Goal: Task Accomplishment & Management: Use online tool/utility

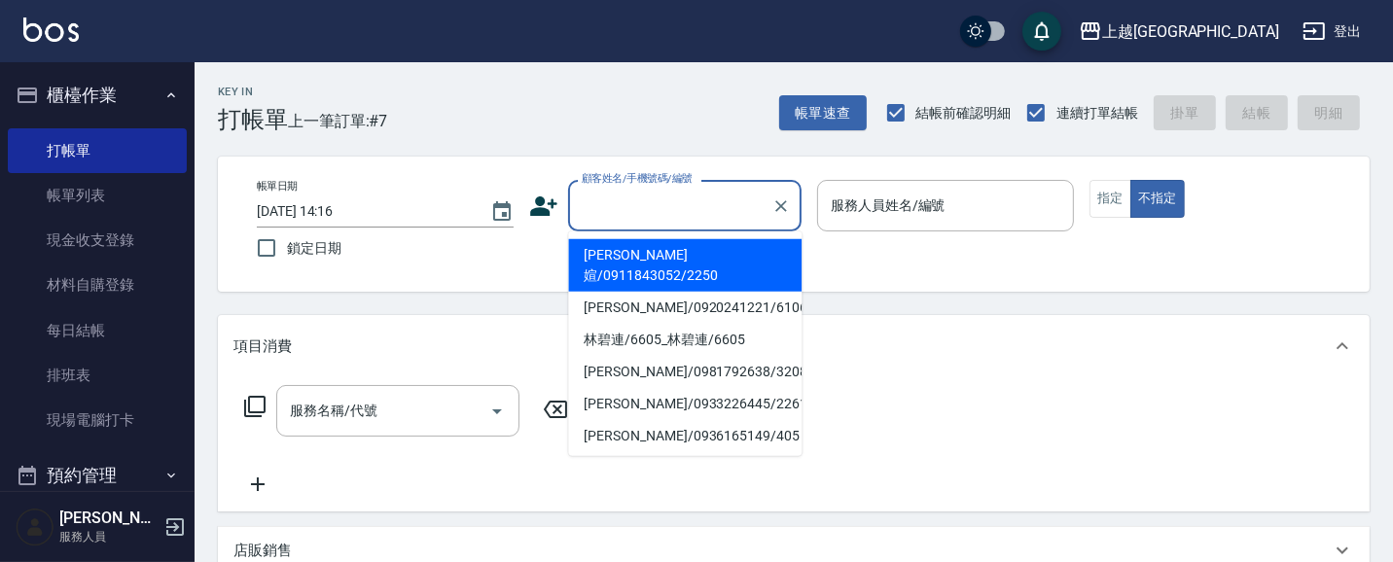
drag, startPoint x: 644, startPoint y: 210, endPoint x: 636, endPoint y: 201, distance: 11.7
click at [639, 205] on input "顧客姓名/手機號碼/編號" at bounding box center [670, 206] width 187 height 34
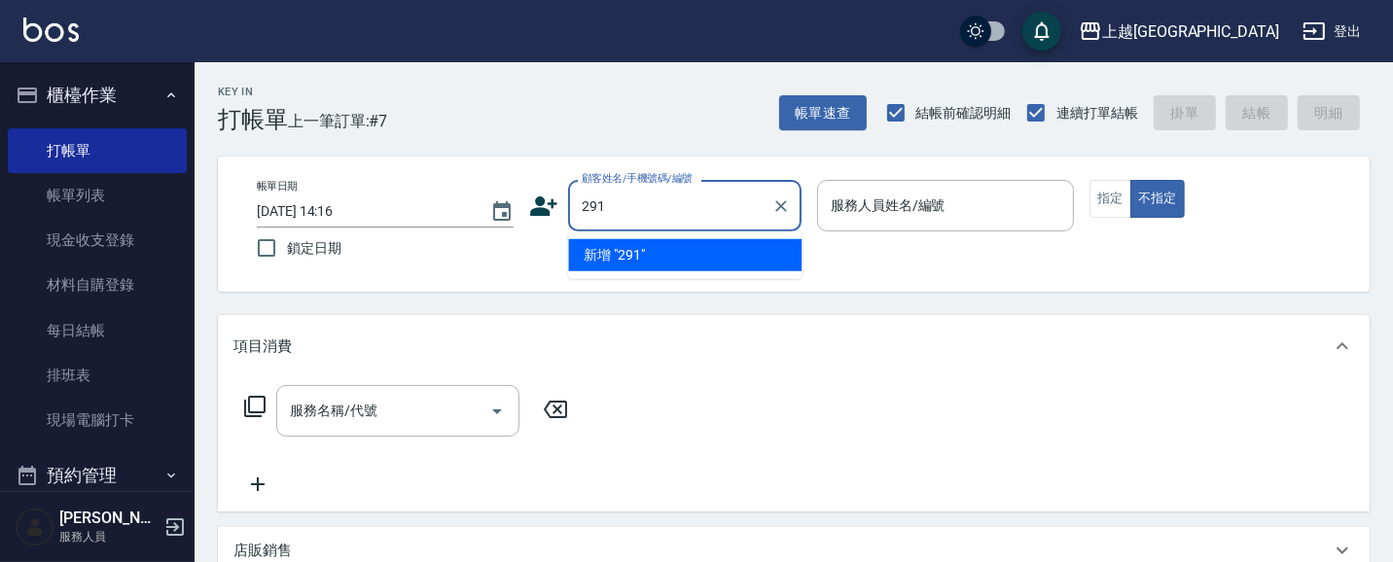
type input "291"
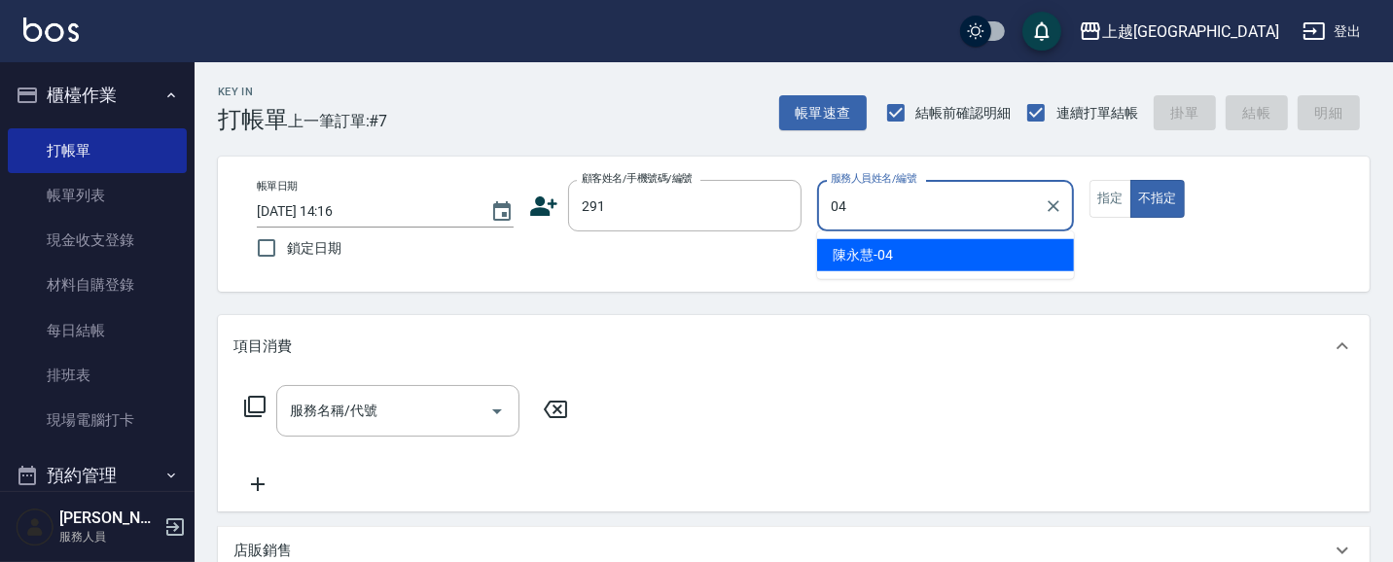
type input "[PERSON_NAME]-04"
type button "false"
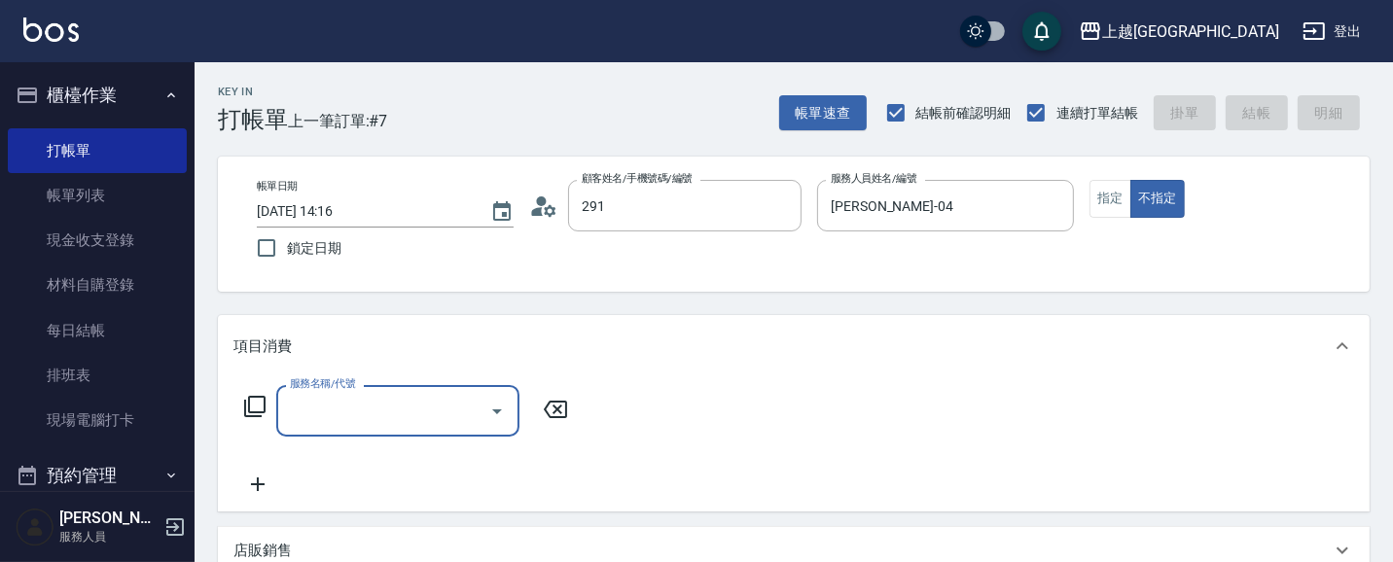
type input "[PERSON_NAME]/291/291"
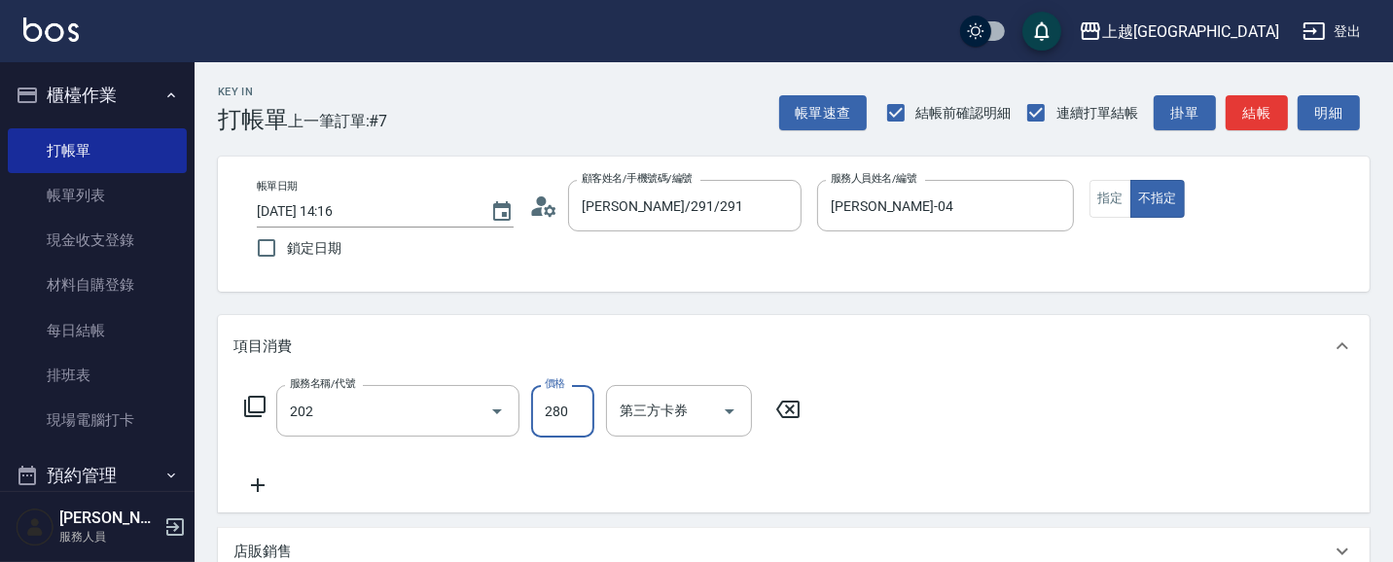
type input "洗髮[280](202)"
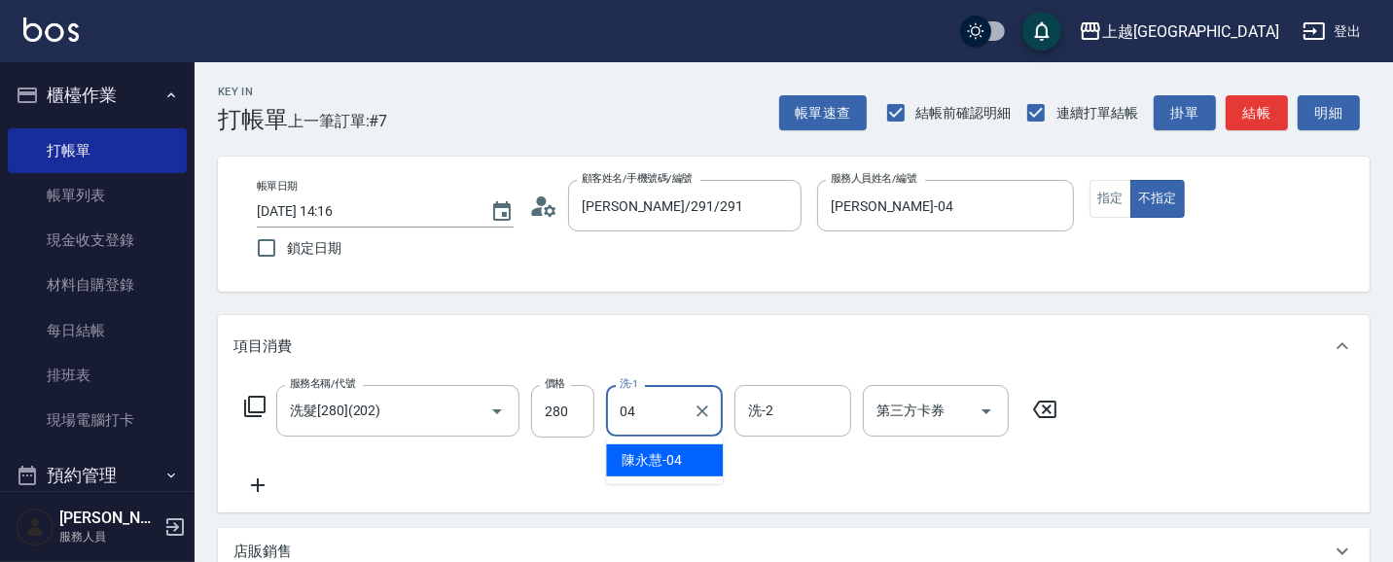
type input "[PERSON_NAME]-04"
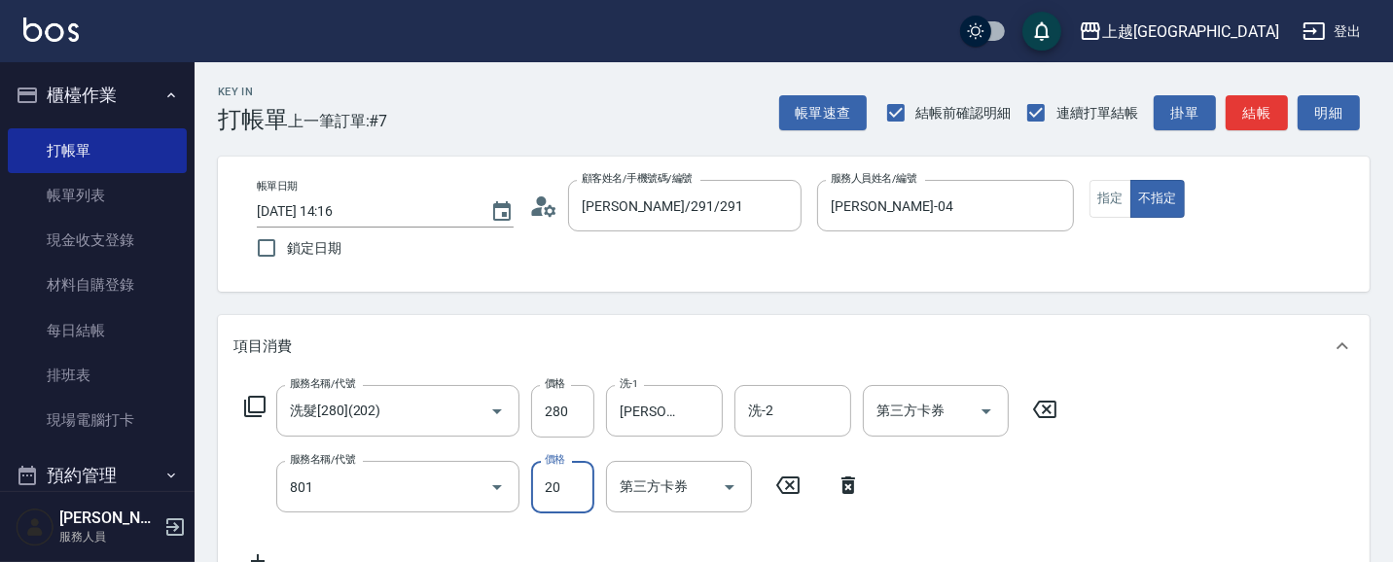
type input "潤絲(801)"
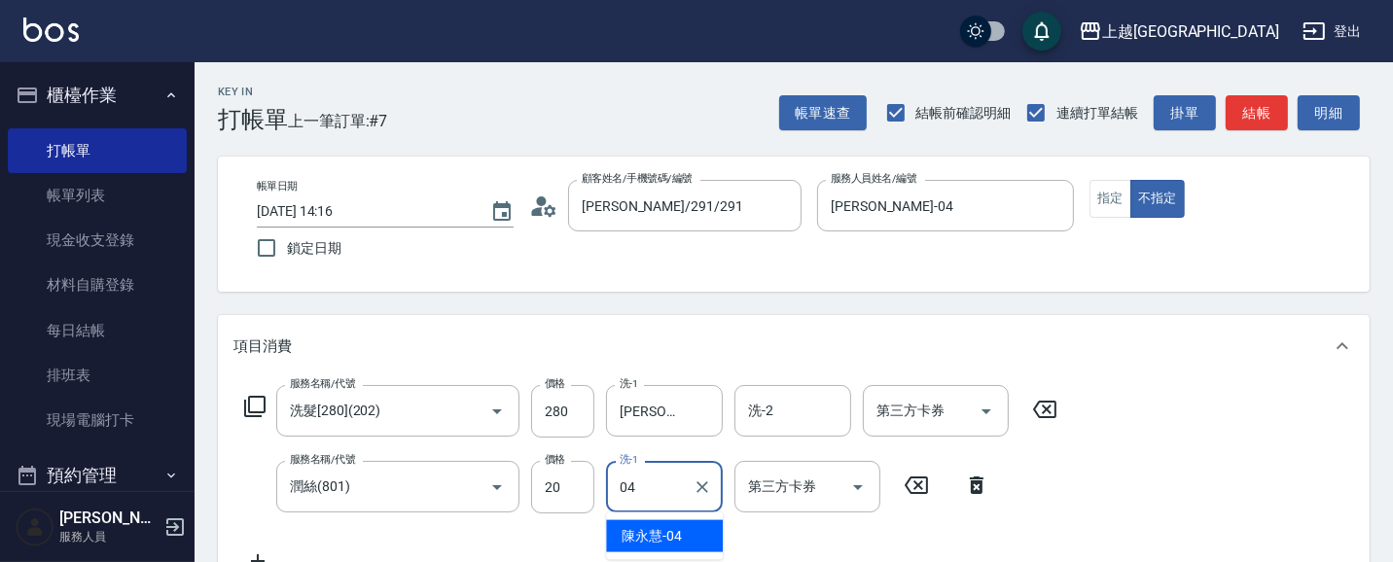
type input "[PERSON_NAME]-04"
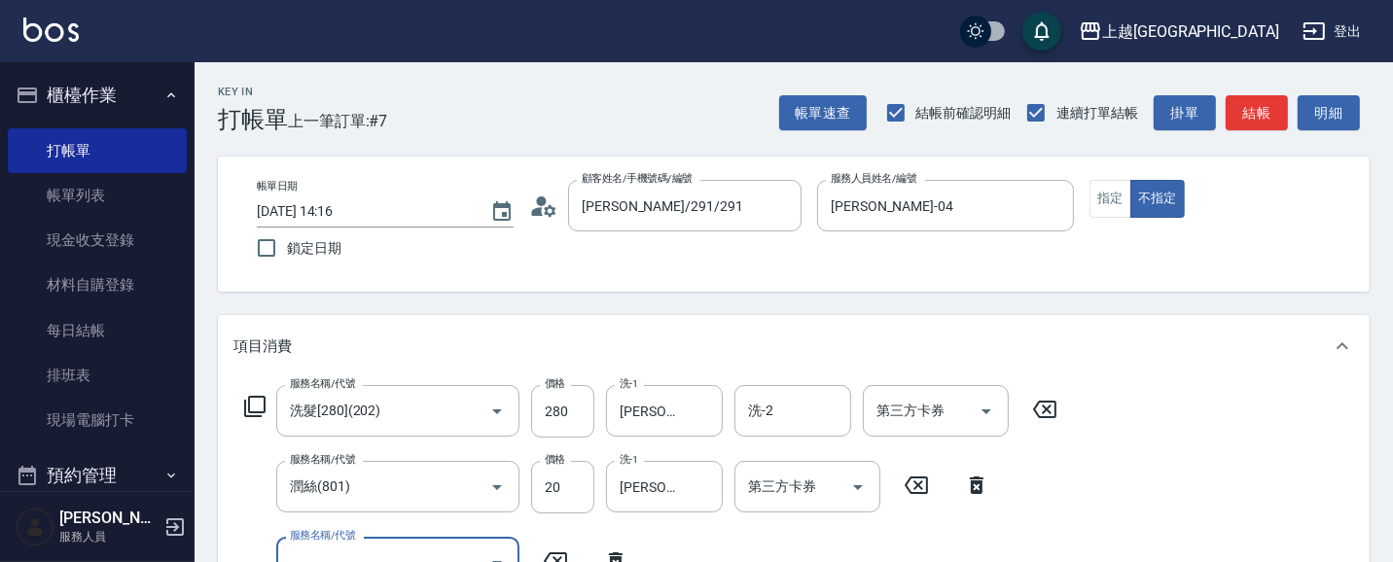
scroll to position [17, 0]
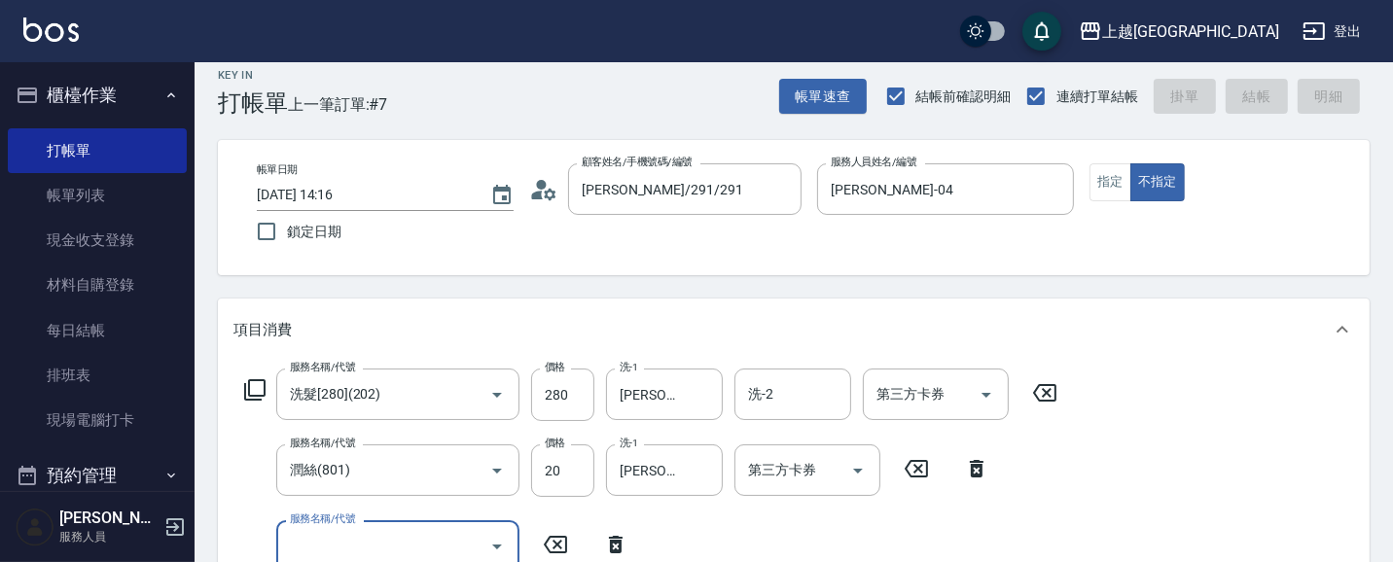
type input "[DATE] 14:53"
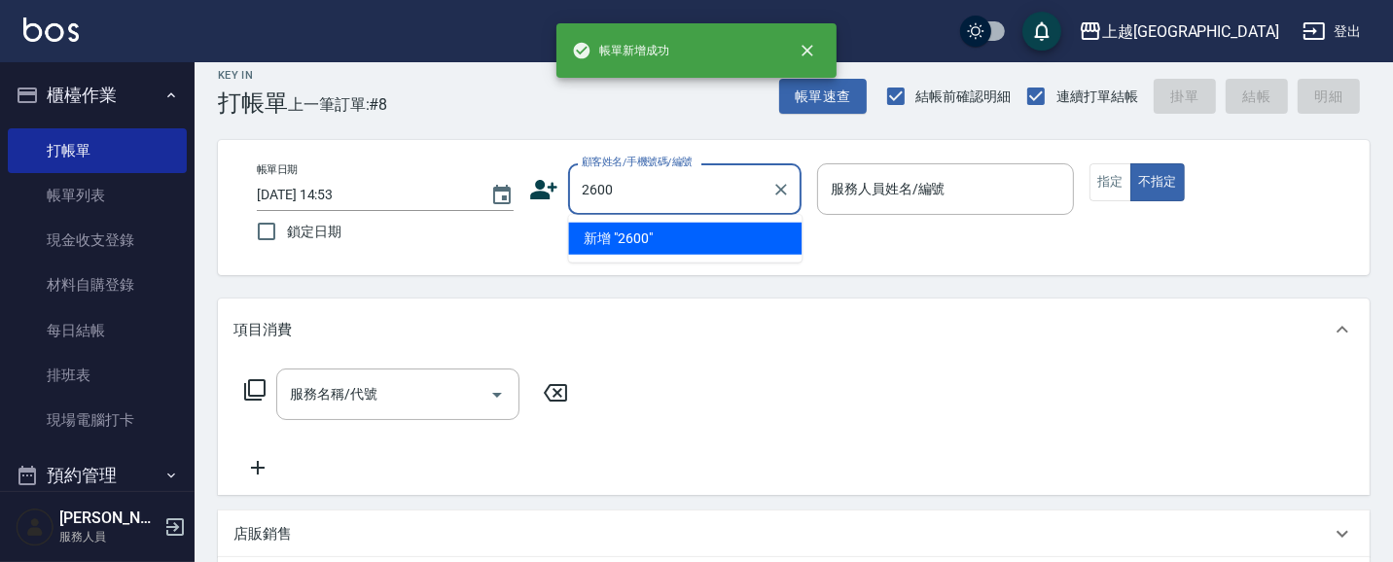
type input "2600"
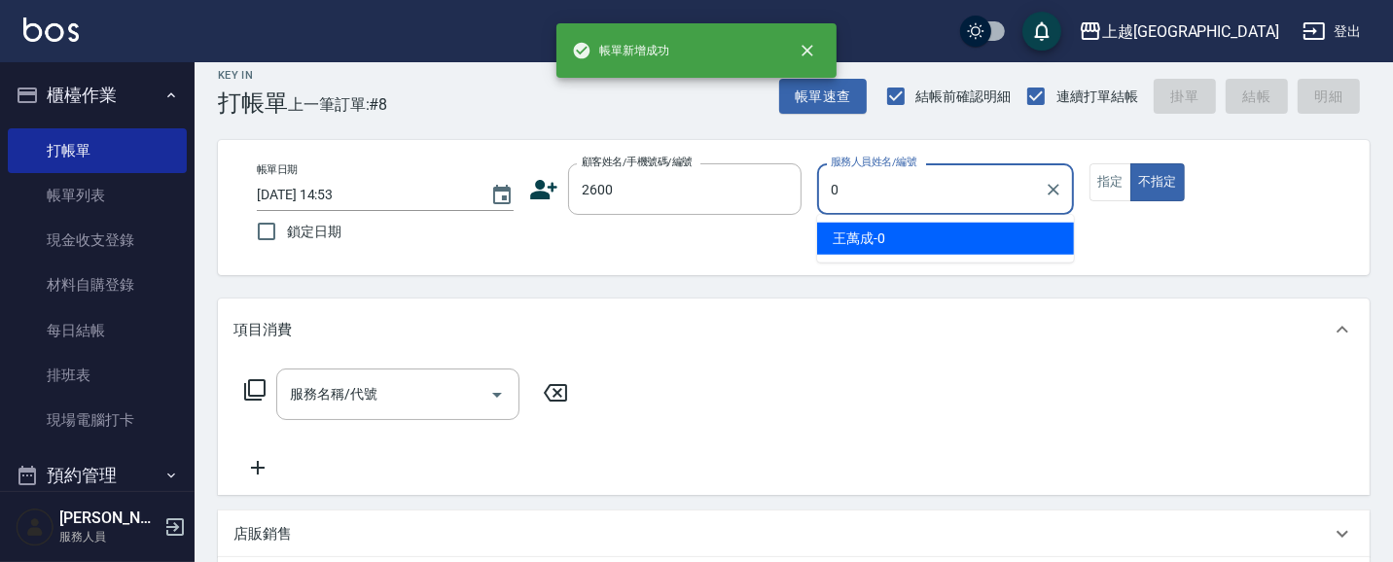
type input "03"
type input "[PERSON_NAME]/0930770616/2600"
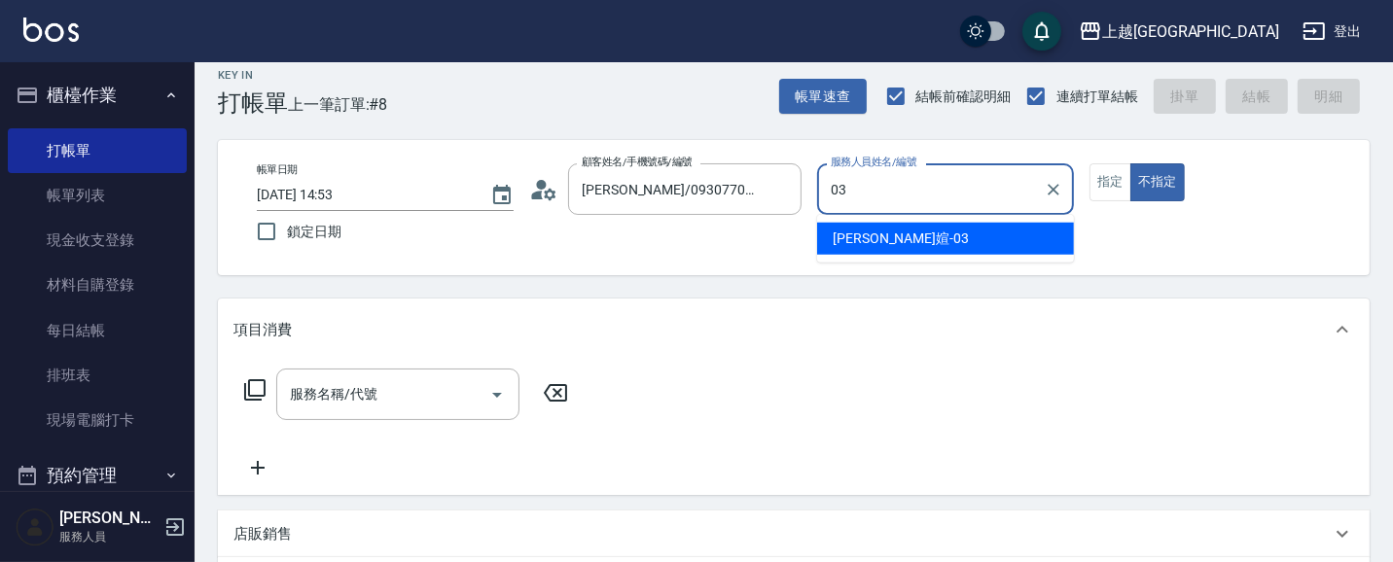
type input "3"
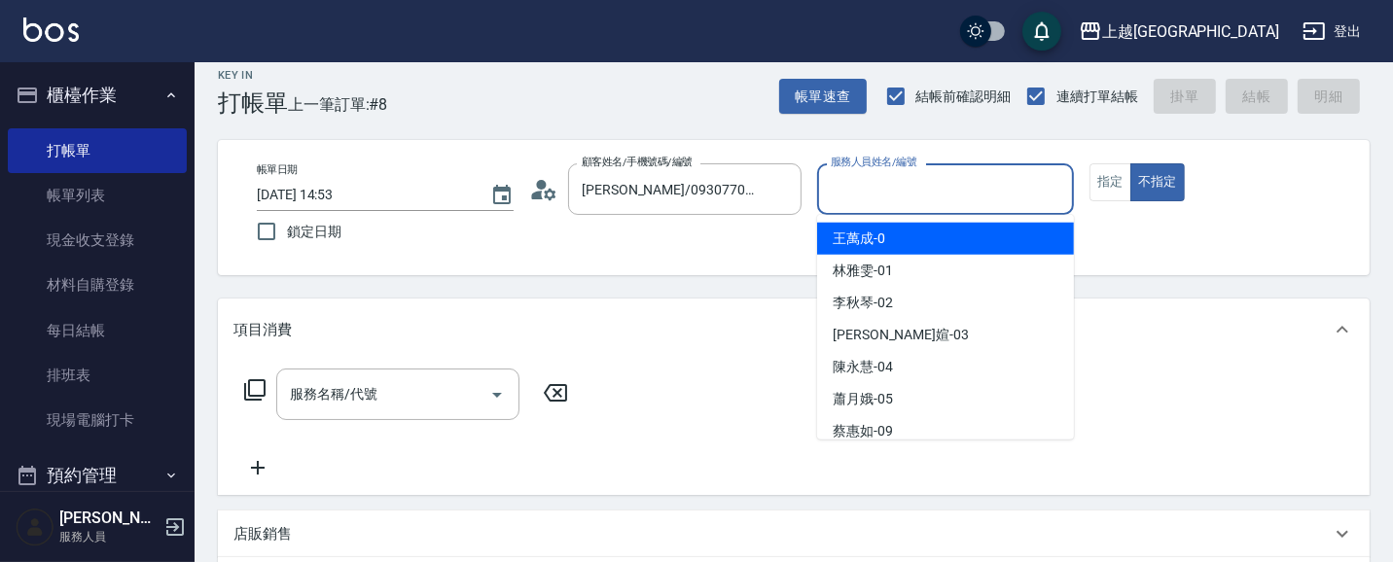
type input "[PERSON_NAME]-0"
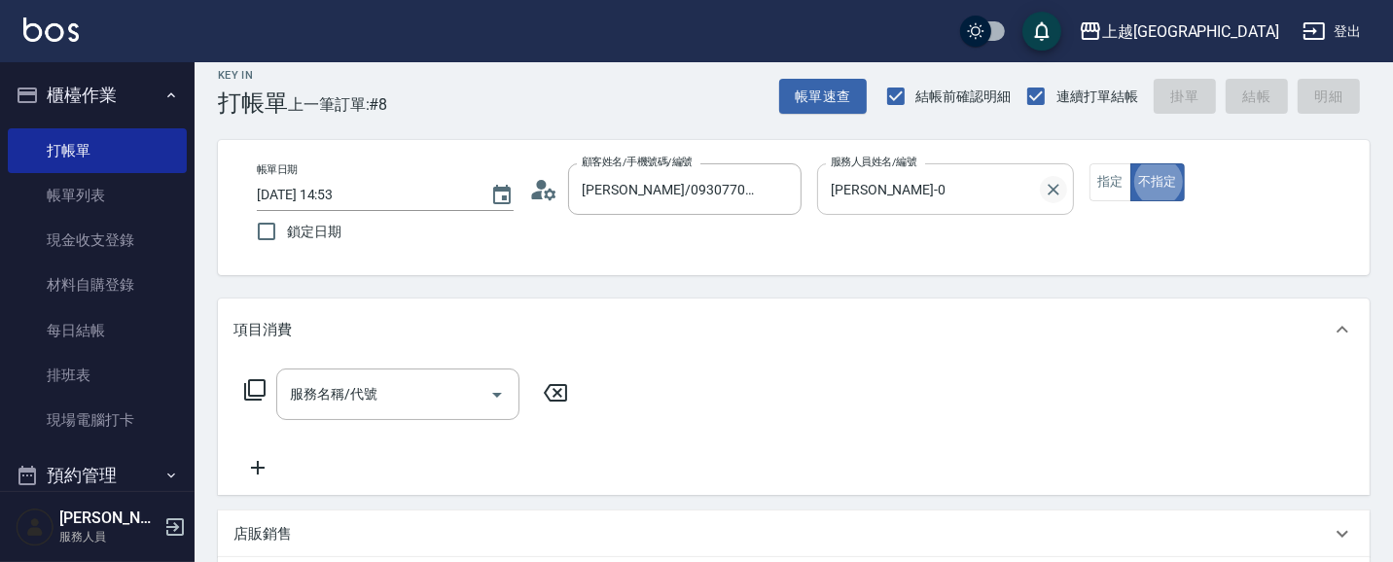
click at [1053, 188] on icon "Clear" at bounding box center [1054, 190] width 12 height 12
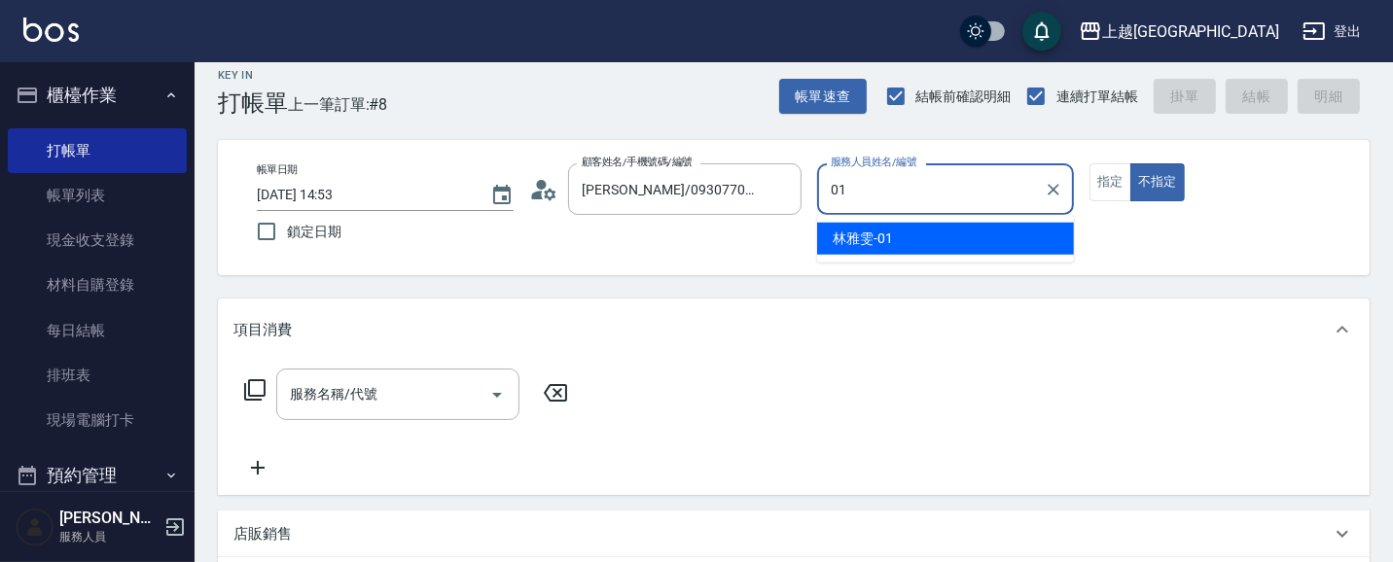
type input "[PERSON_NAME]-01"
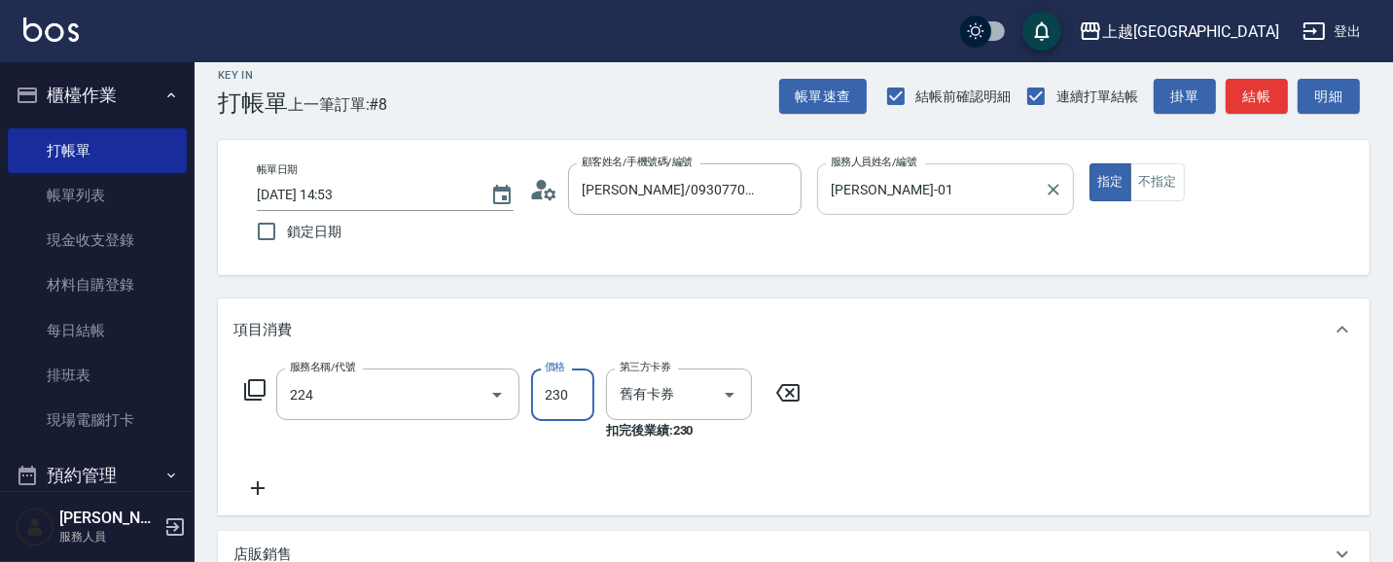
type input "洗髮(卡)230(224)"
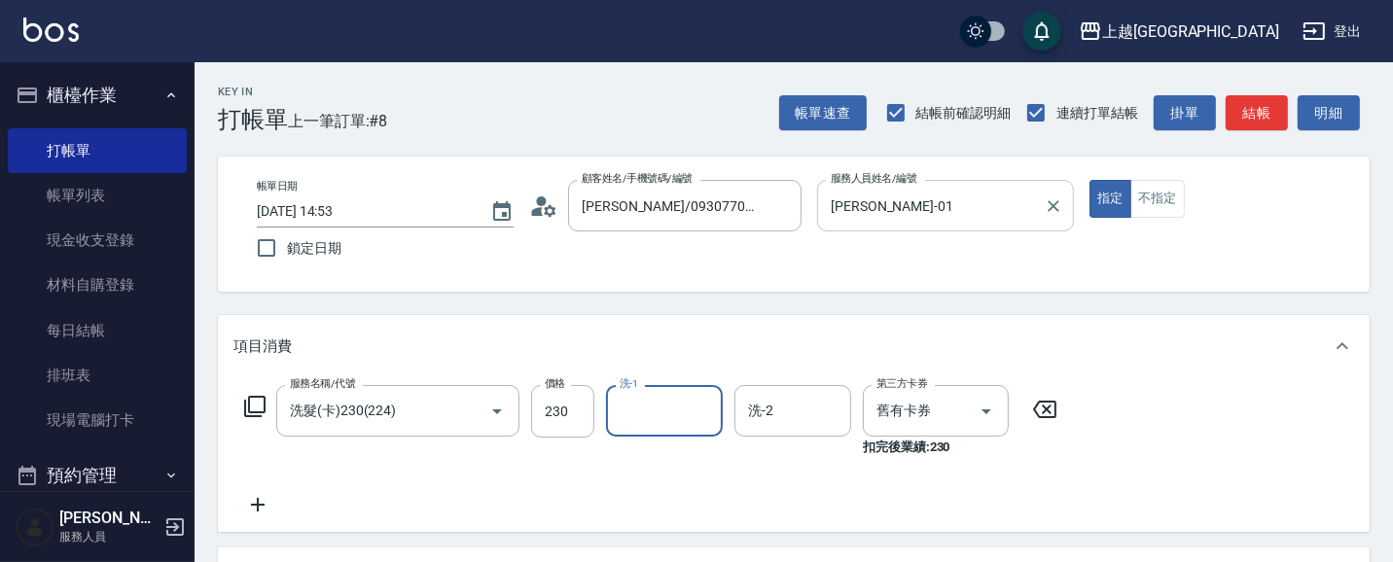
scroll to position [0, 0]
click at [448, 410] on input "洗髮(卡)230(224)" at bounding box center [370, 411] width 171 height 34
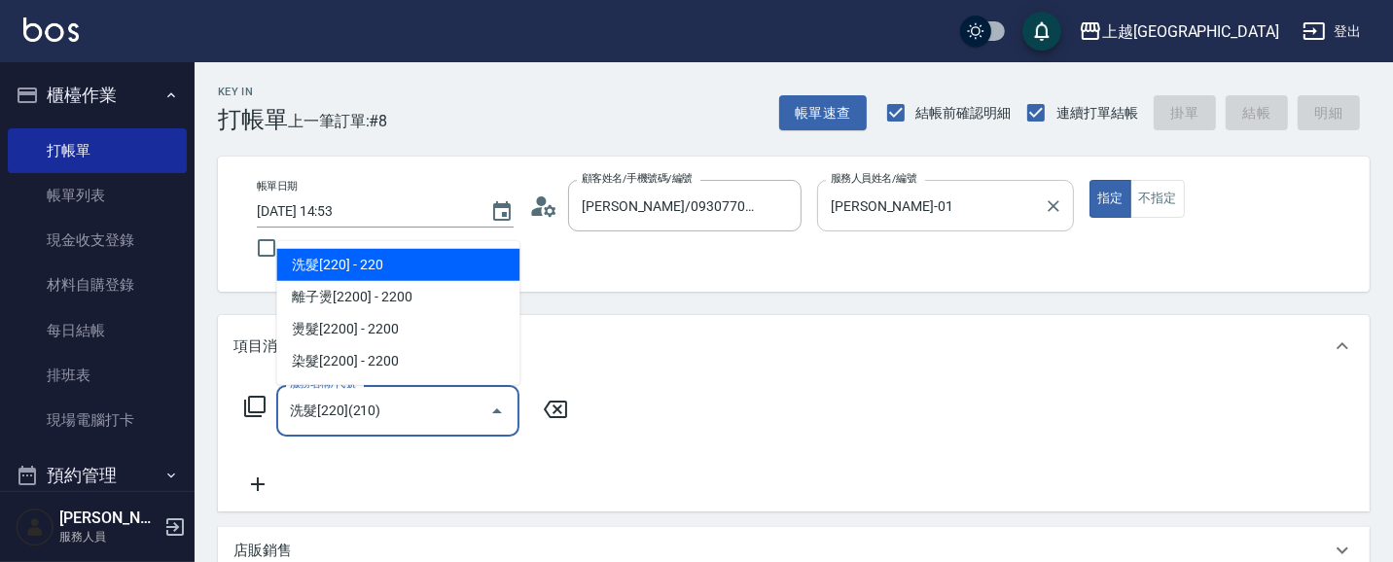
type input "洗髮[220](210)"
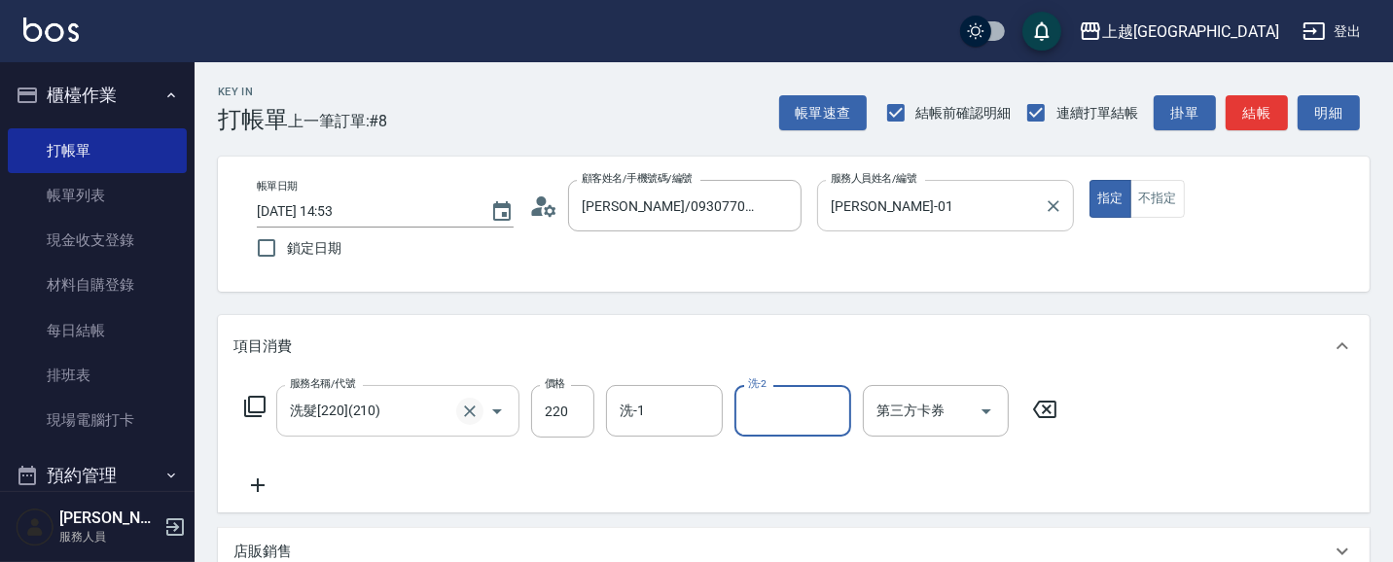
click at [465, 409] on icon "Clear" at bounding box center [469, 411] width 19 height 19
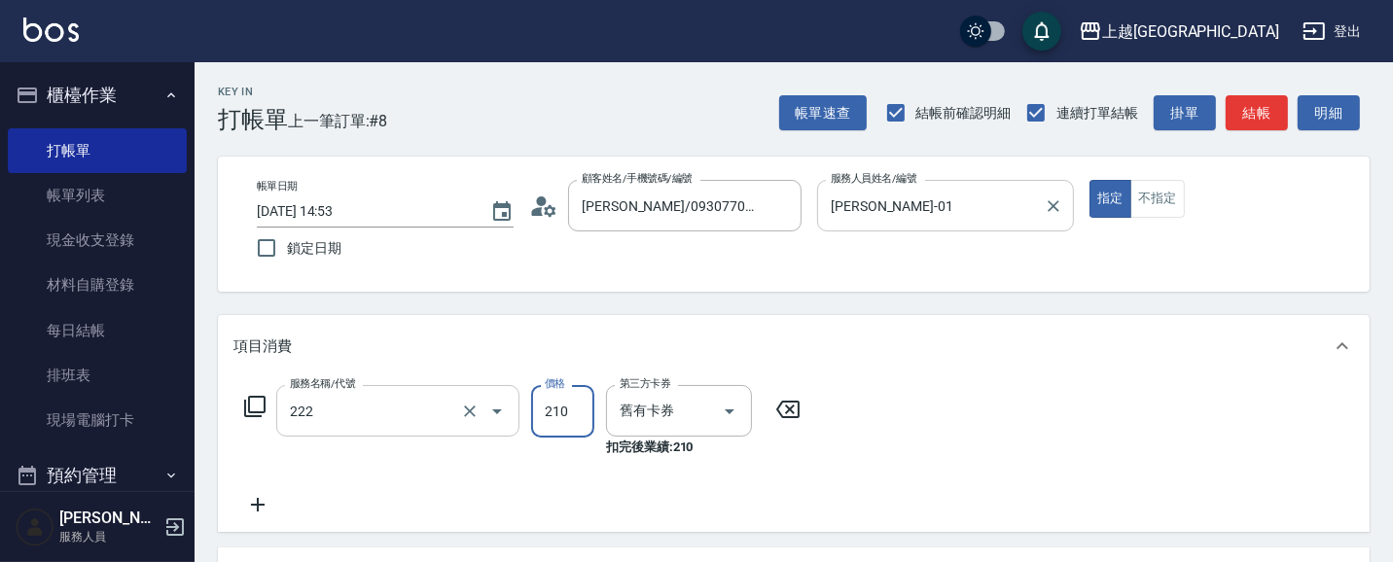
type input "洗髮卡券[210](222)"
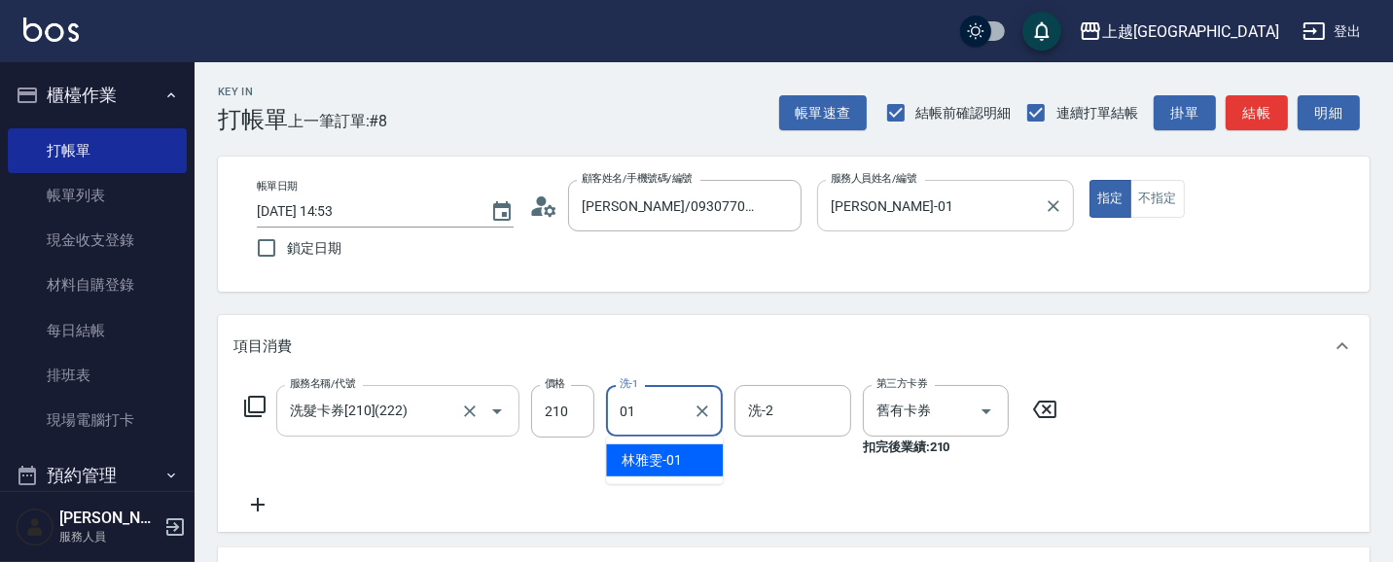
type input "[PERSON_NAME]-01"
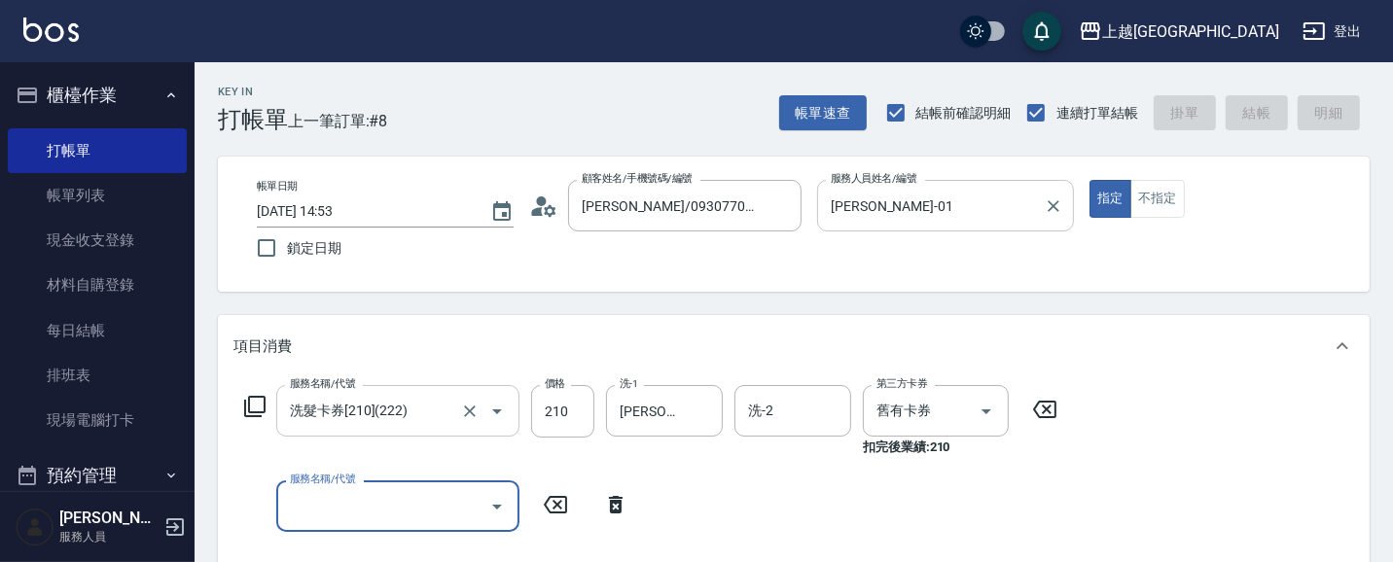
type input "[DATE] 14:54"
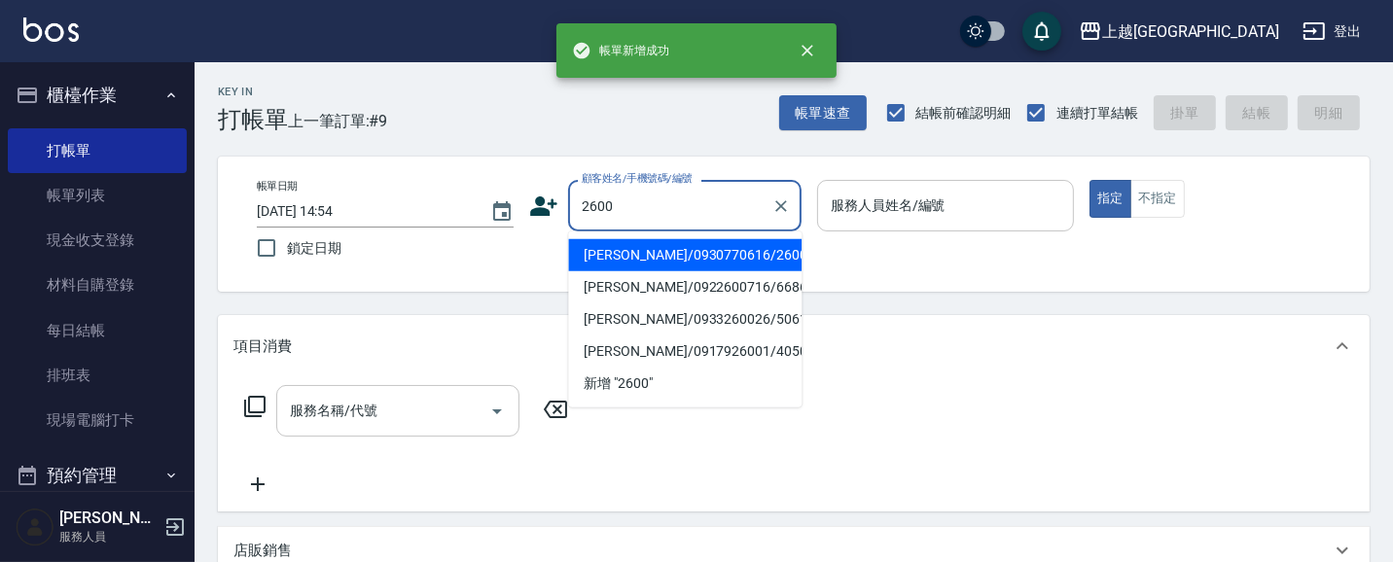
type input "2600"
type input "03"
type button "true"
type input "[PERSON_NAME]/0930770616/2600"
type input "[PERSON_NAME]媗-03"
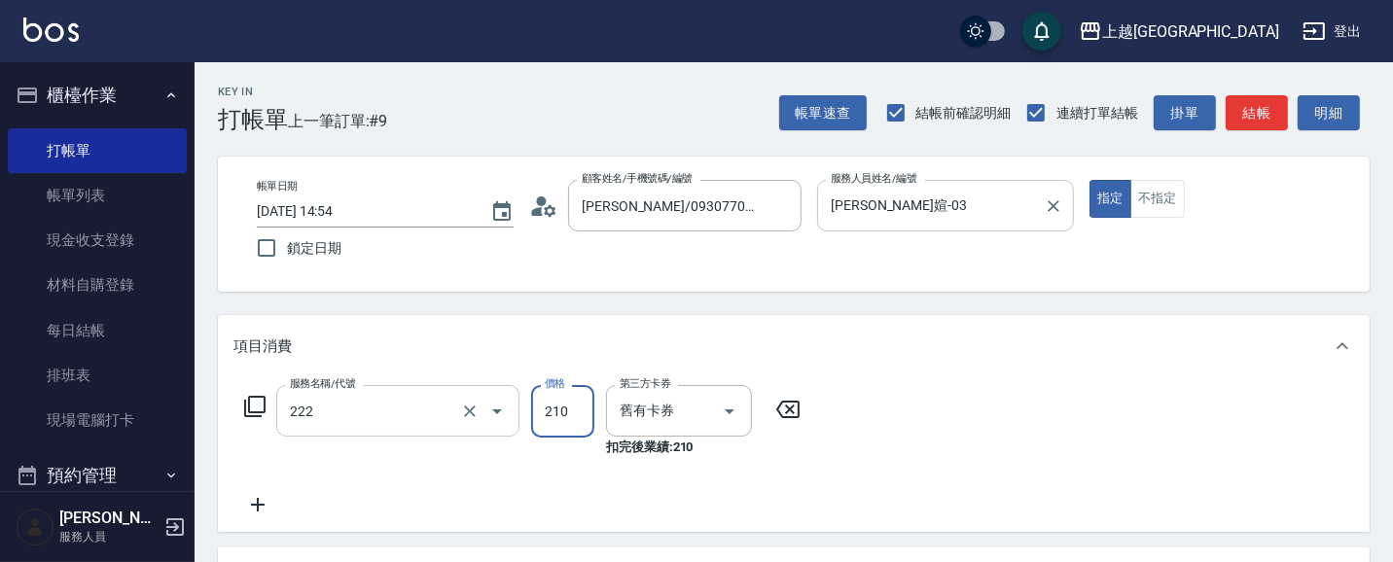
type input "洗髮卡券[210](222)"
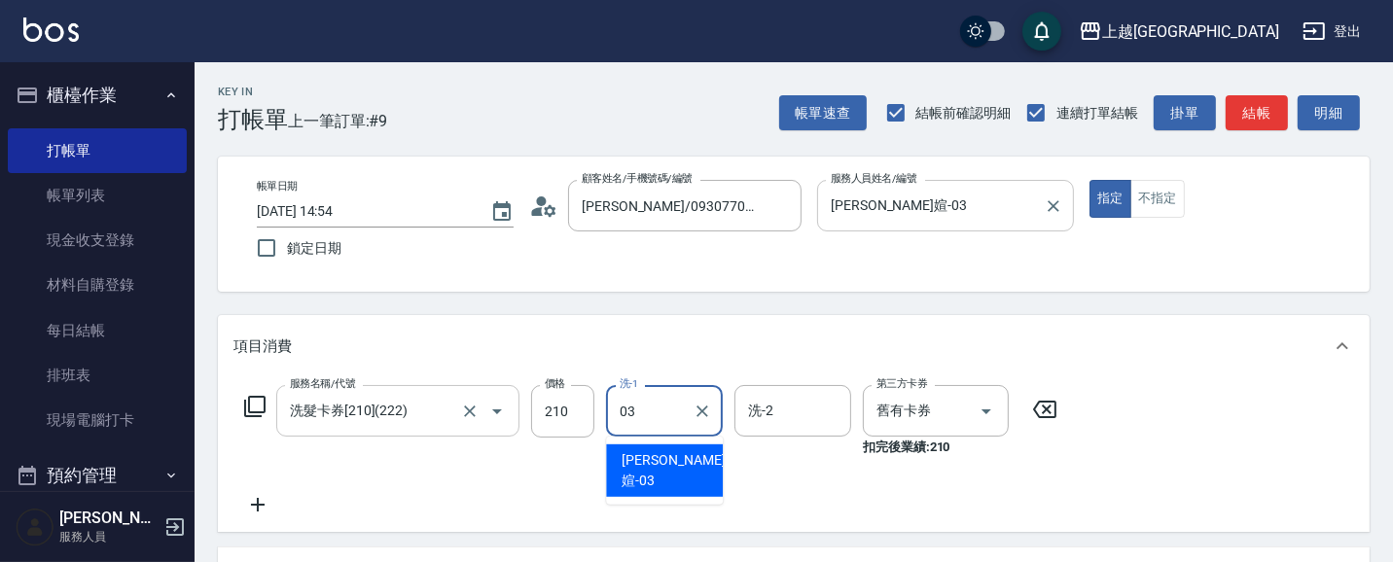
type input "[PERSON_NAME]媗-03"
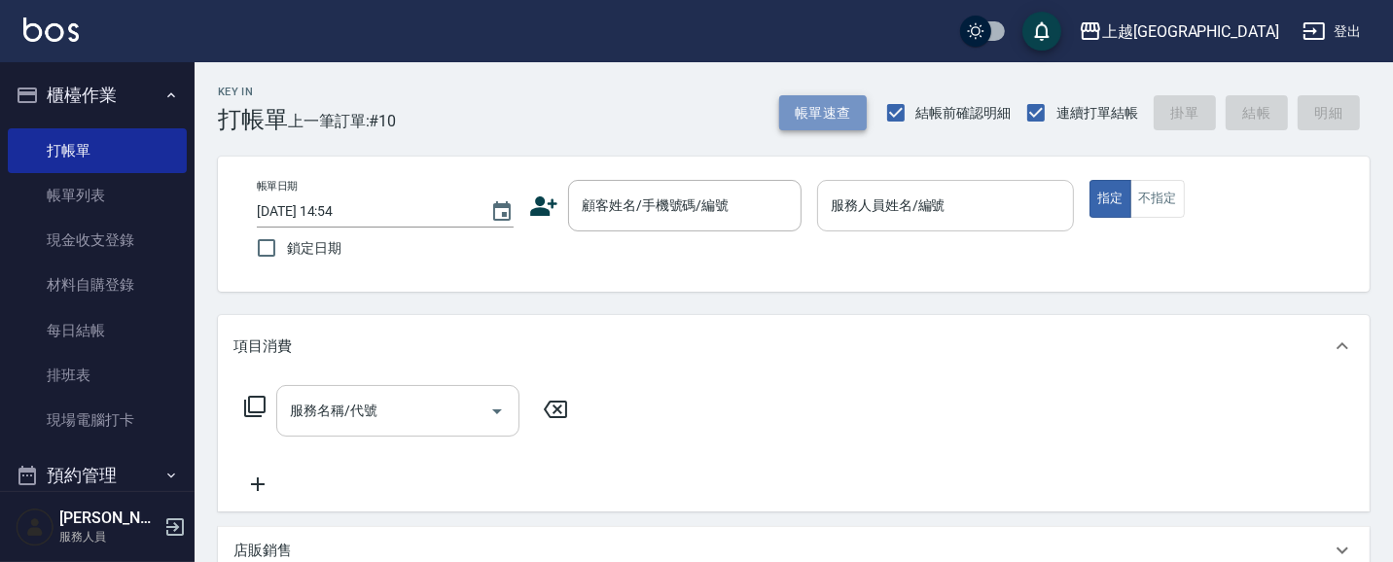
click at [817, 103] on button "帳單速查" at bounding box center [823, 113] width 88 height 36
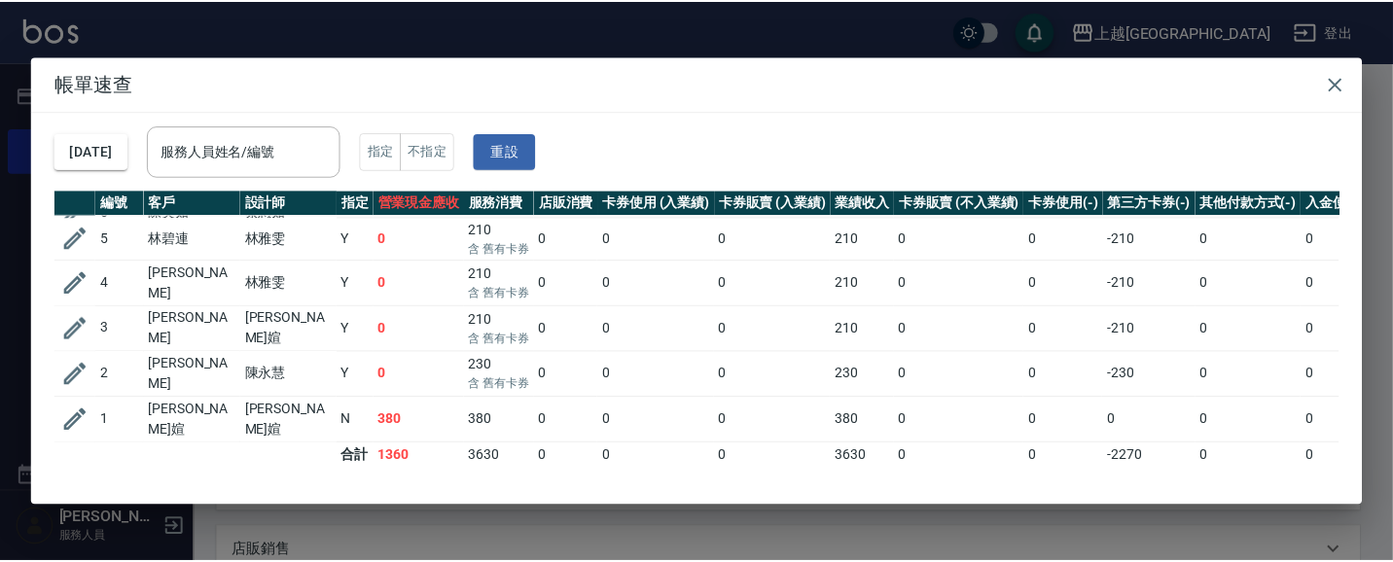
scroll to position [220, 0]
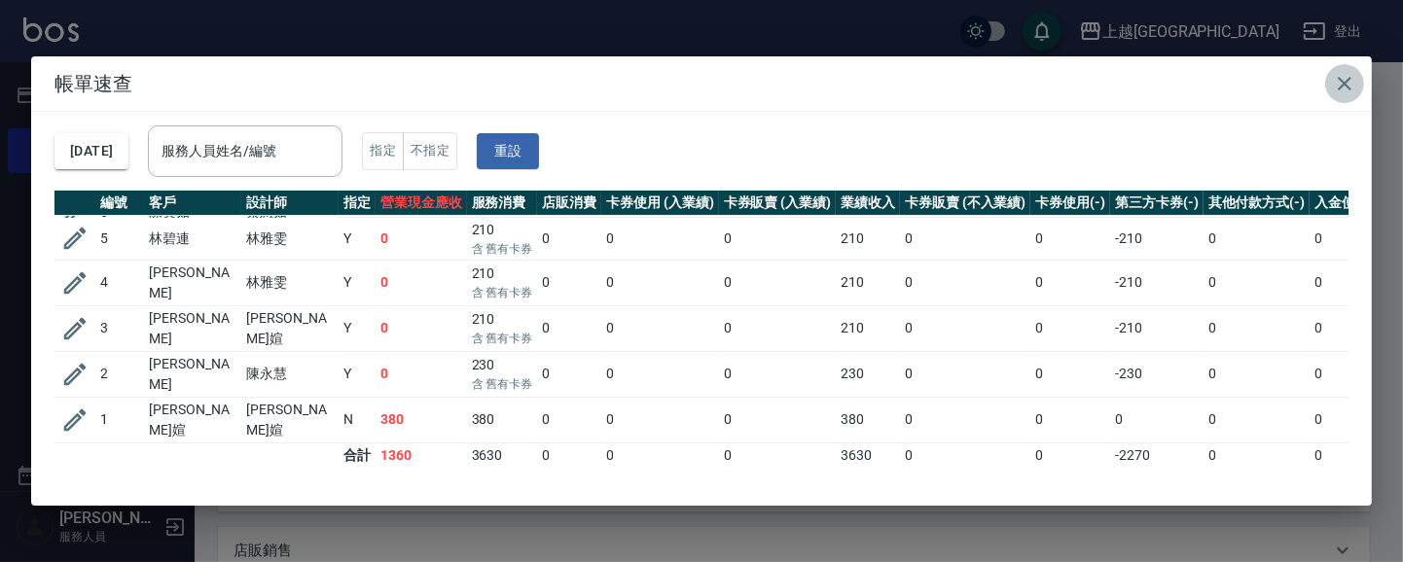
click at [1339, 72] on icon "button" at bounding box center [1344, 83] width 23 height 23
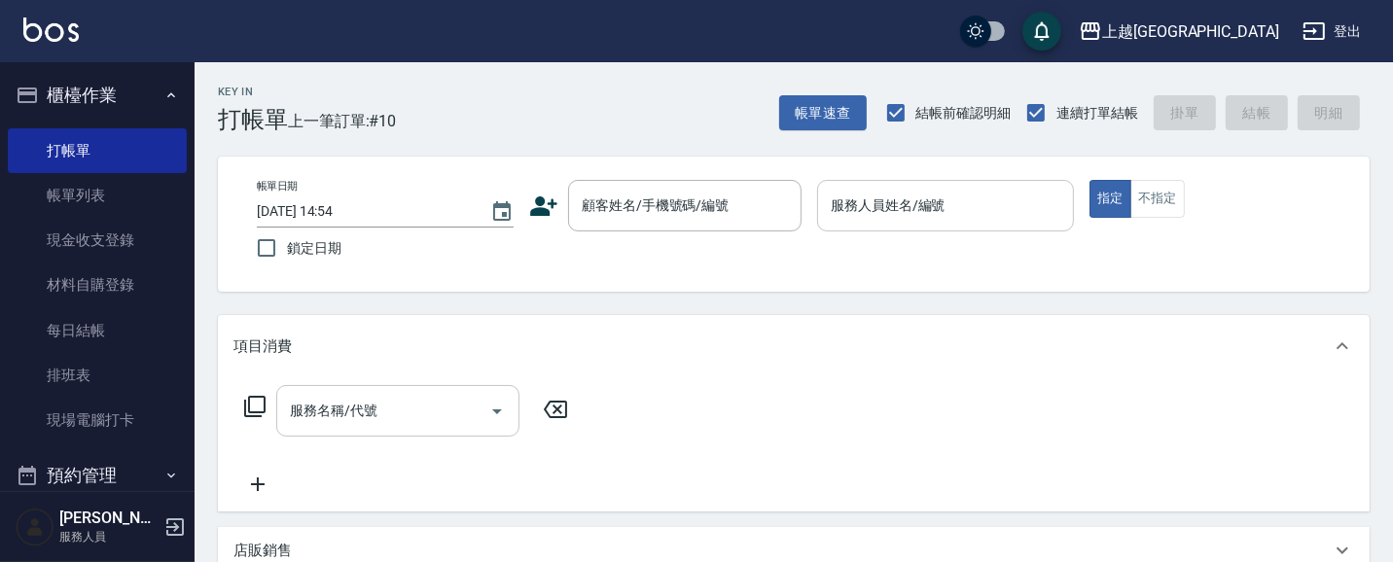
click at [53, 99] on button "櫃檯作業" at bounding box center [97, 95] width 179 height 51
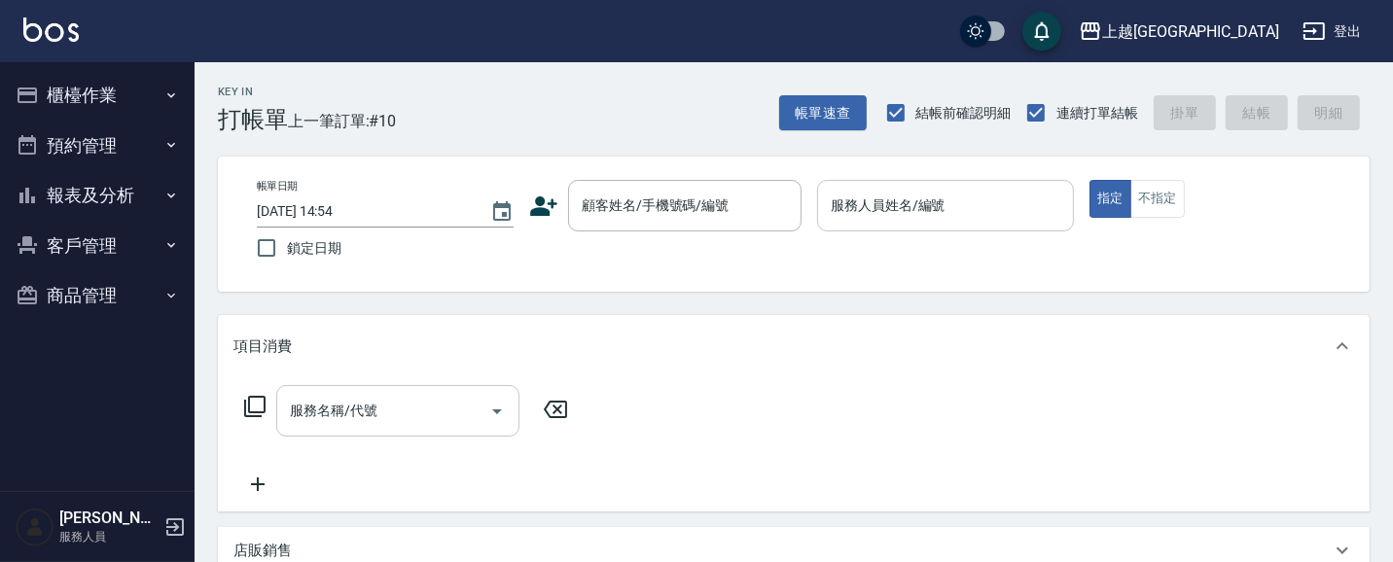
click at [89, 193] on button "報表及分析" at bounding box center [97, 195] width 179 height 51
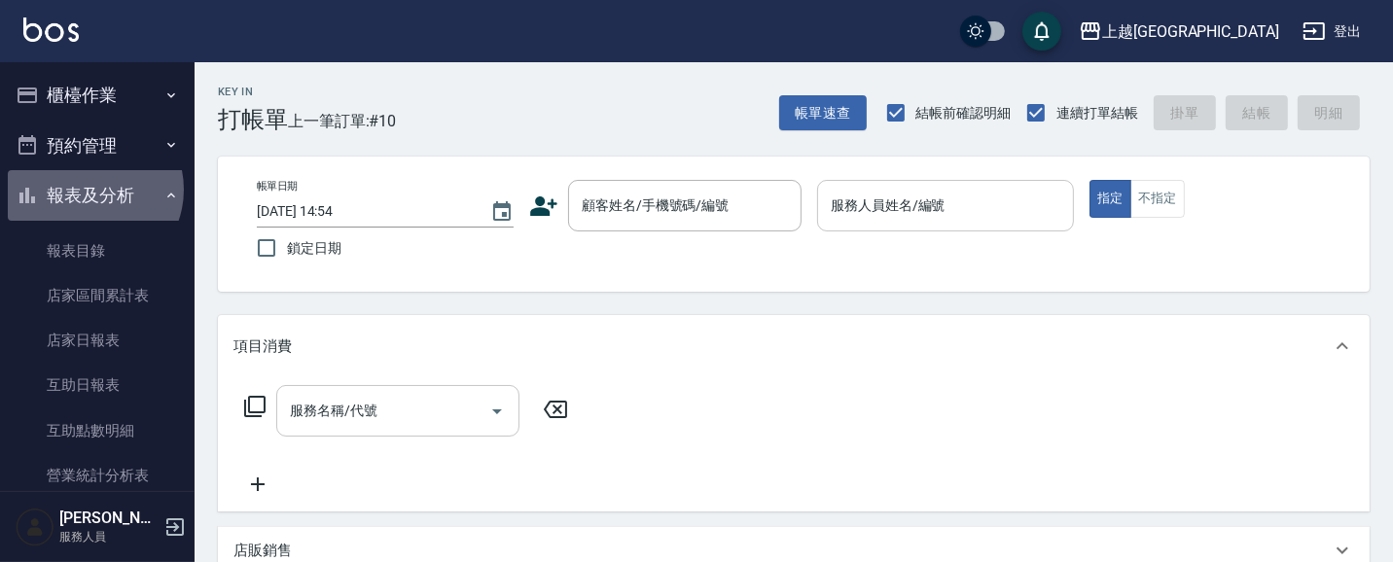
click at [92, 192] on button "報表及分析" at bounding box center [97, 195] width 179 height 51
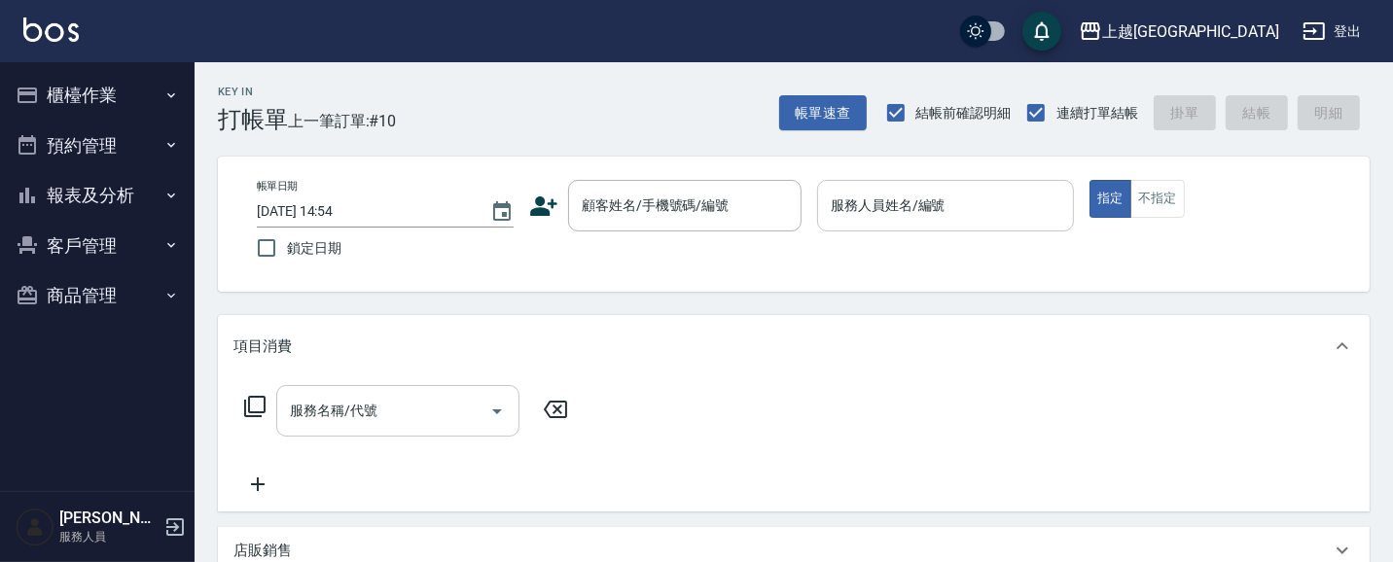
click at [93, 192] on button "報表及分析" at bounding box center [97, 195] width 179 height 51
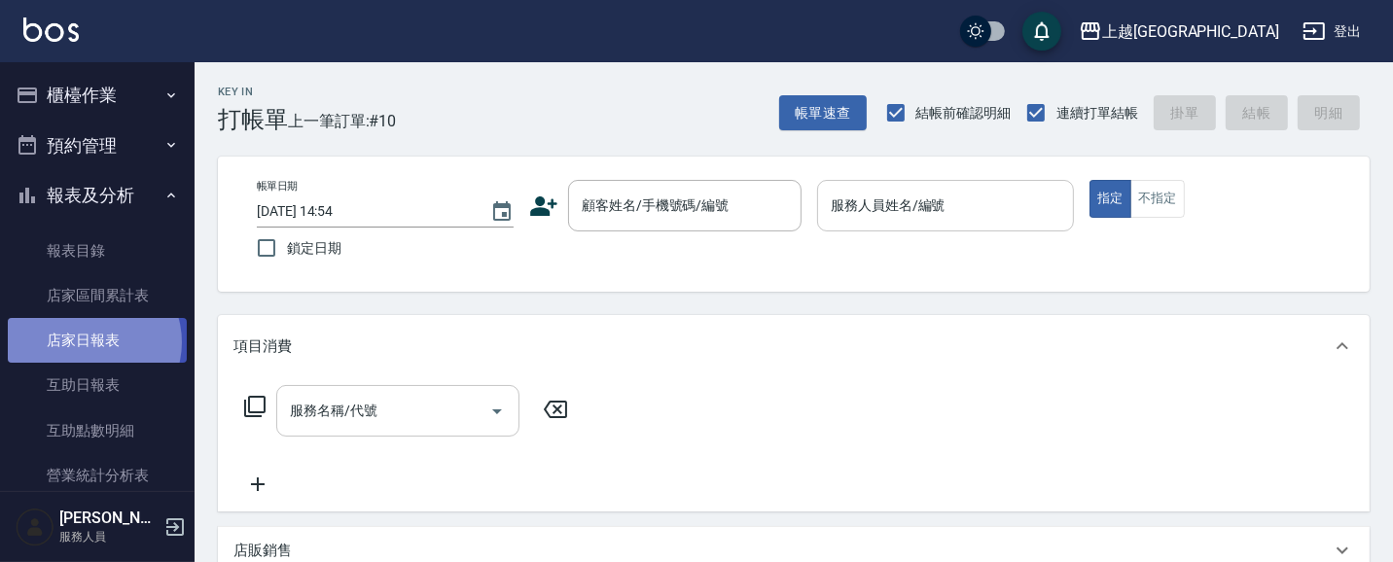
click at [91, 343] on link "店家日報表" at bounding box center [97, 340] width 179 height 45
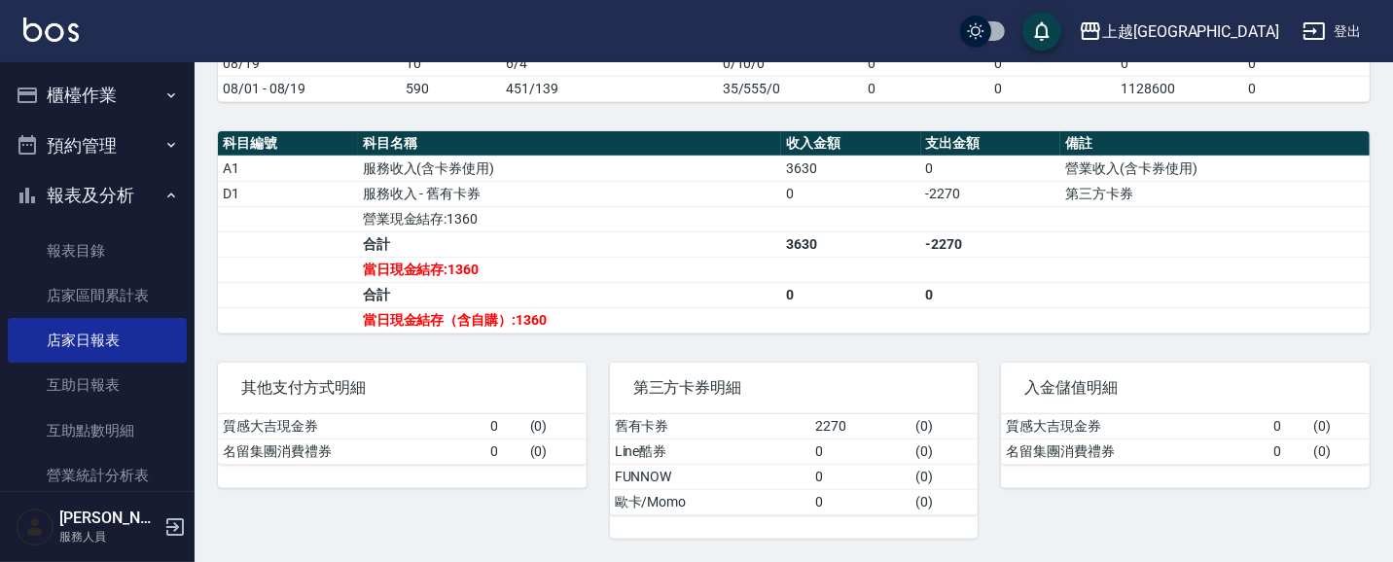
scroll to position [642, 0]
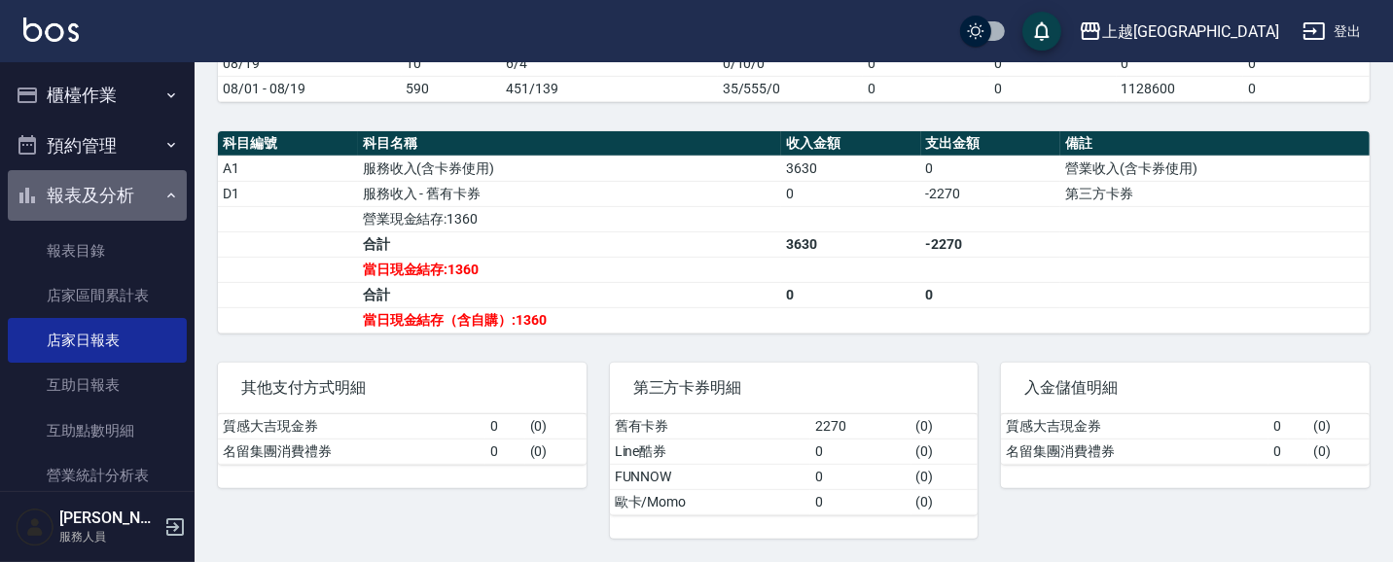
click at [122, 195] on button "報表及分析" at bounding box center [97, 195] width 179 height 51
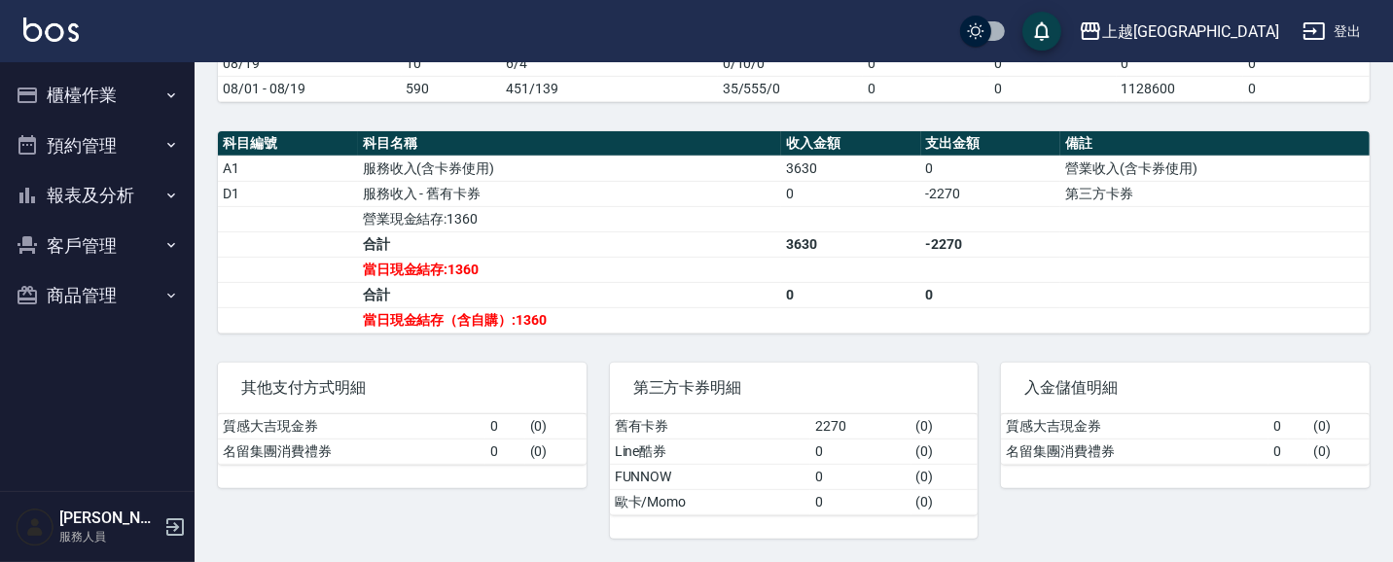
click at [109, 84] on button "櫃檯作業" at bounding box center [97, 95] width 179 height 51
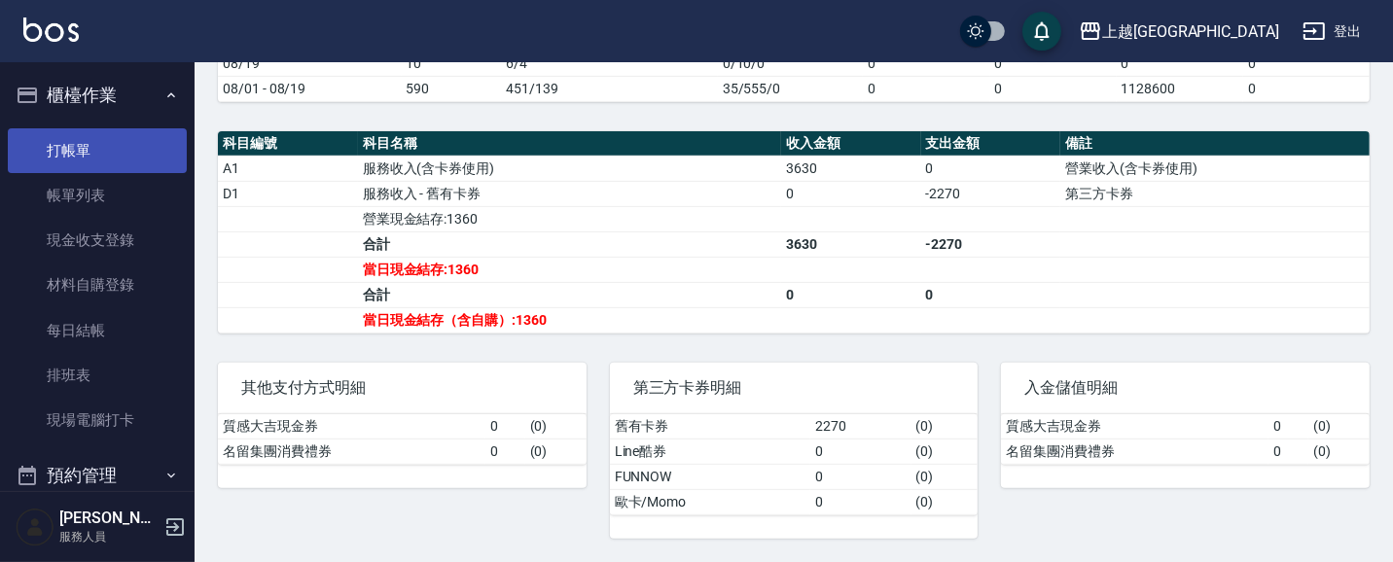
click at [89, 165] on link "打帳單" at bounding box center [97, 150] width 179 height 45
